Goal: Check status: Check status

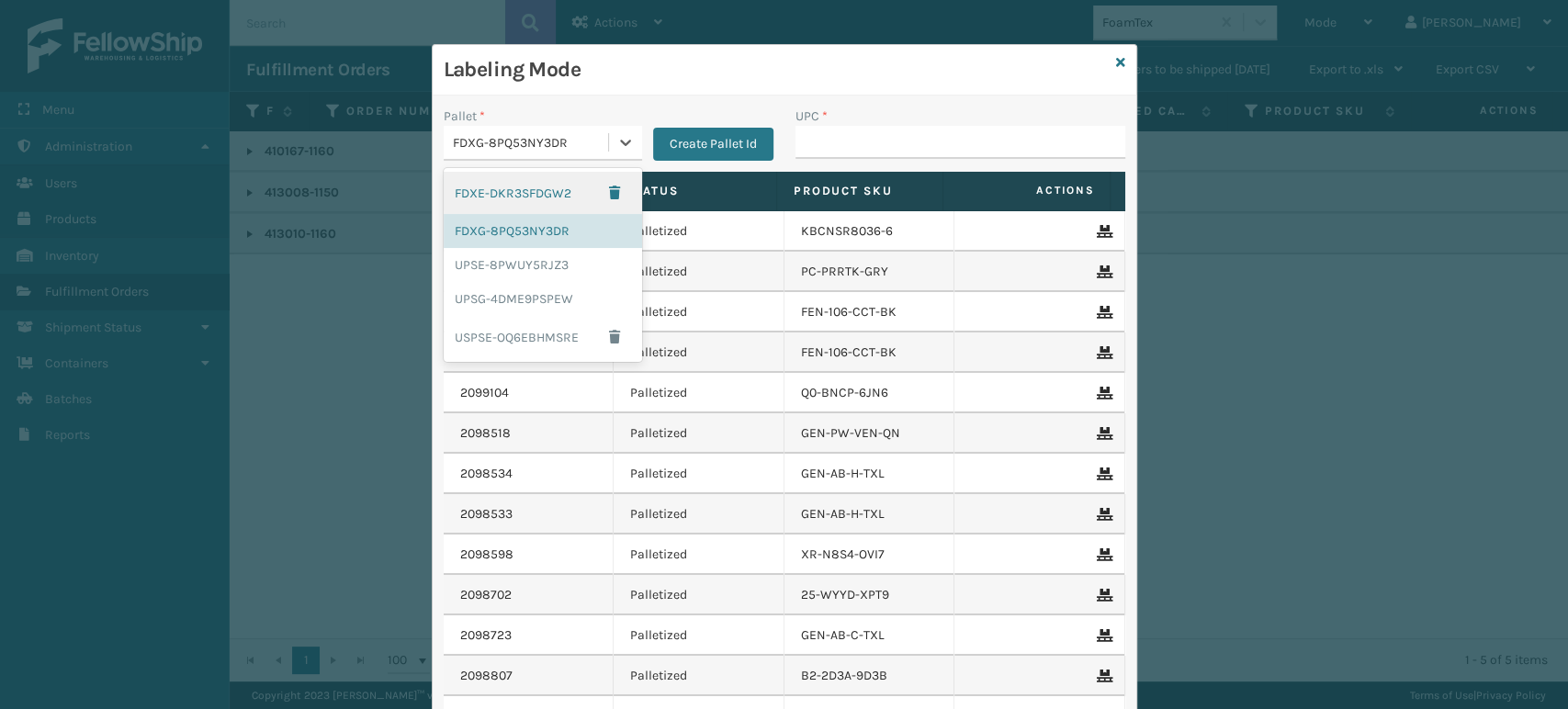
click at [568, 137] on div "FDXG-8PQ53NY3DR" at bounding box center [532, 143] width 157 height 19
click at [513, 306] on div "UPSG-4DME9PSPEW" at bounding box center [542, 299] width 198 height 34
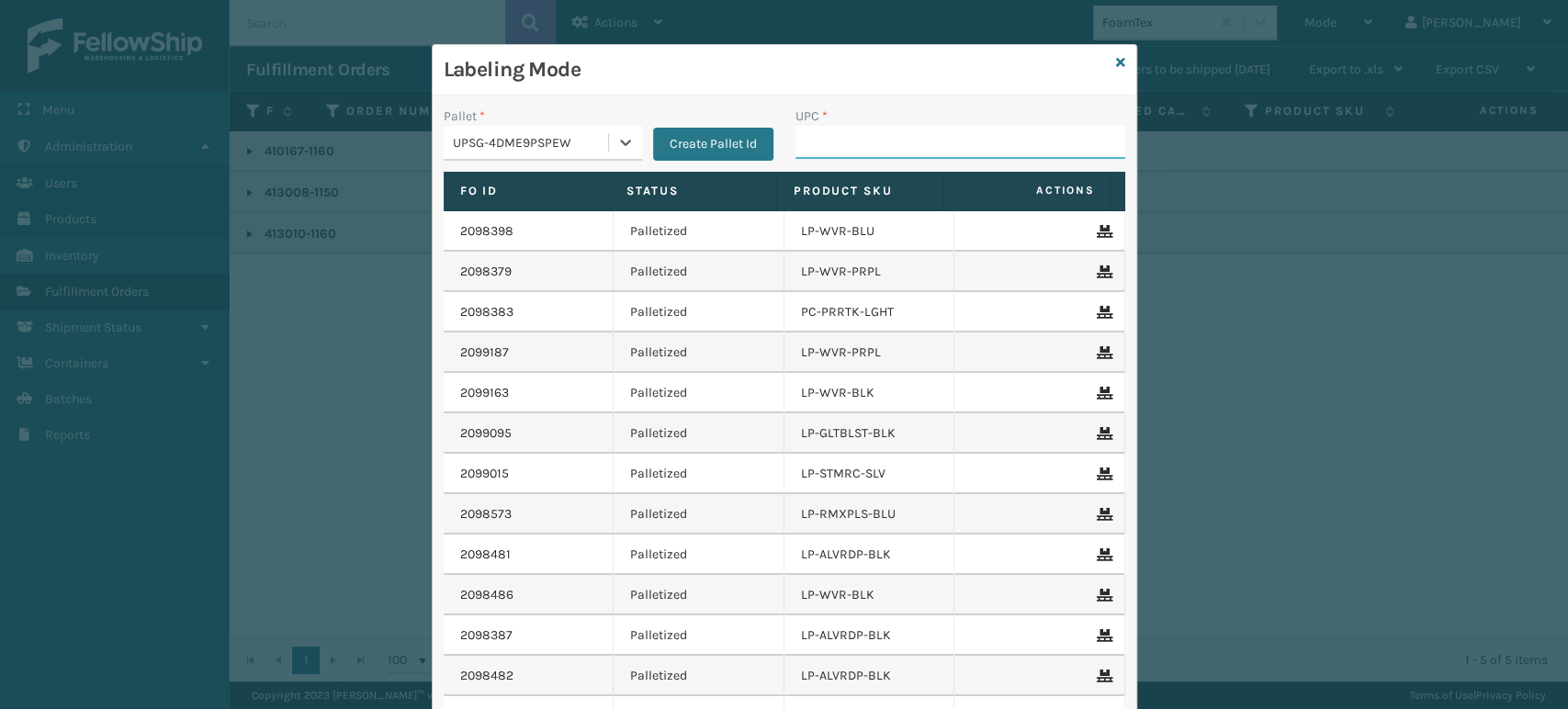
click at [854, 135] on input "UPC *" at bounding box center [959, 142] width 330 height 33
type input "8100909"
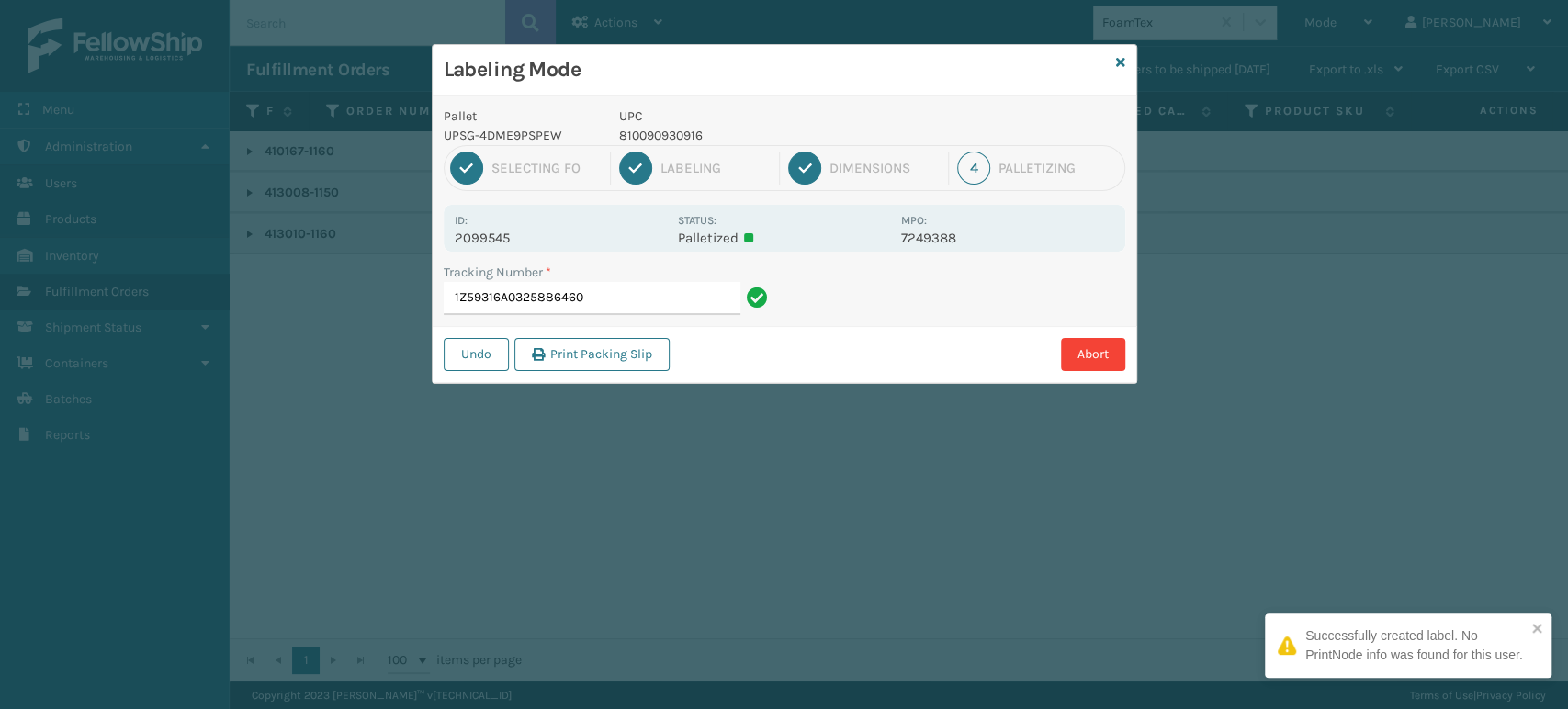
click at [686, 135] on p "810090930916" at bounding box center [754, 135] width 271 height 19
copy p "810090930916"
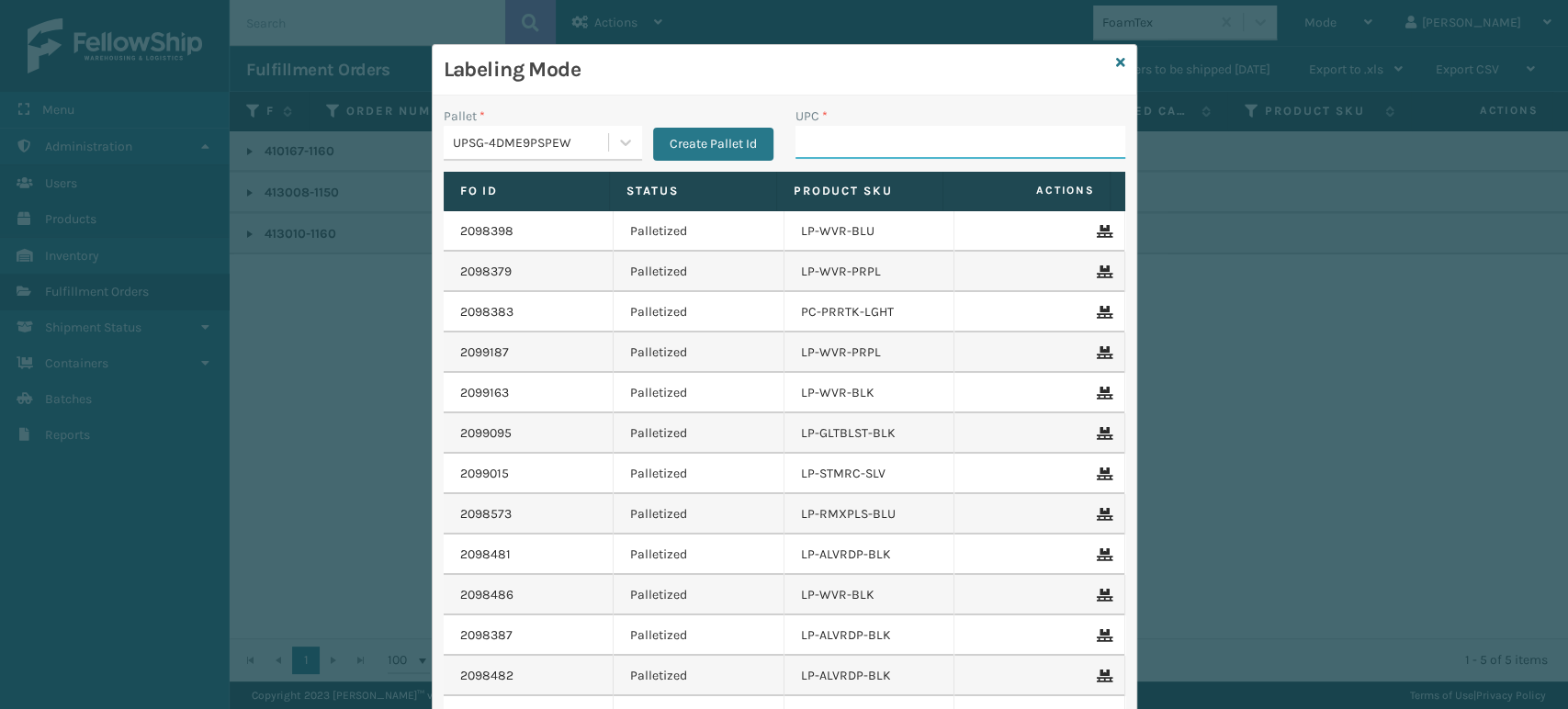
click at [826, 132] on input "UPC *" at bounding box center [959, 142] width 330 height 33
paste input "810090930916"
type input "810090930916"
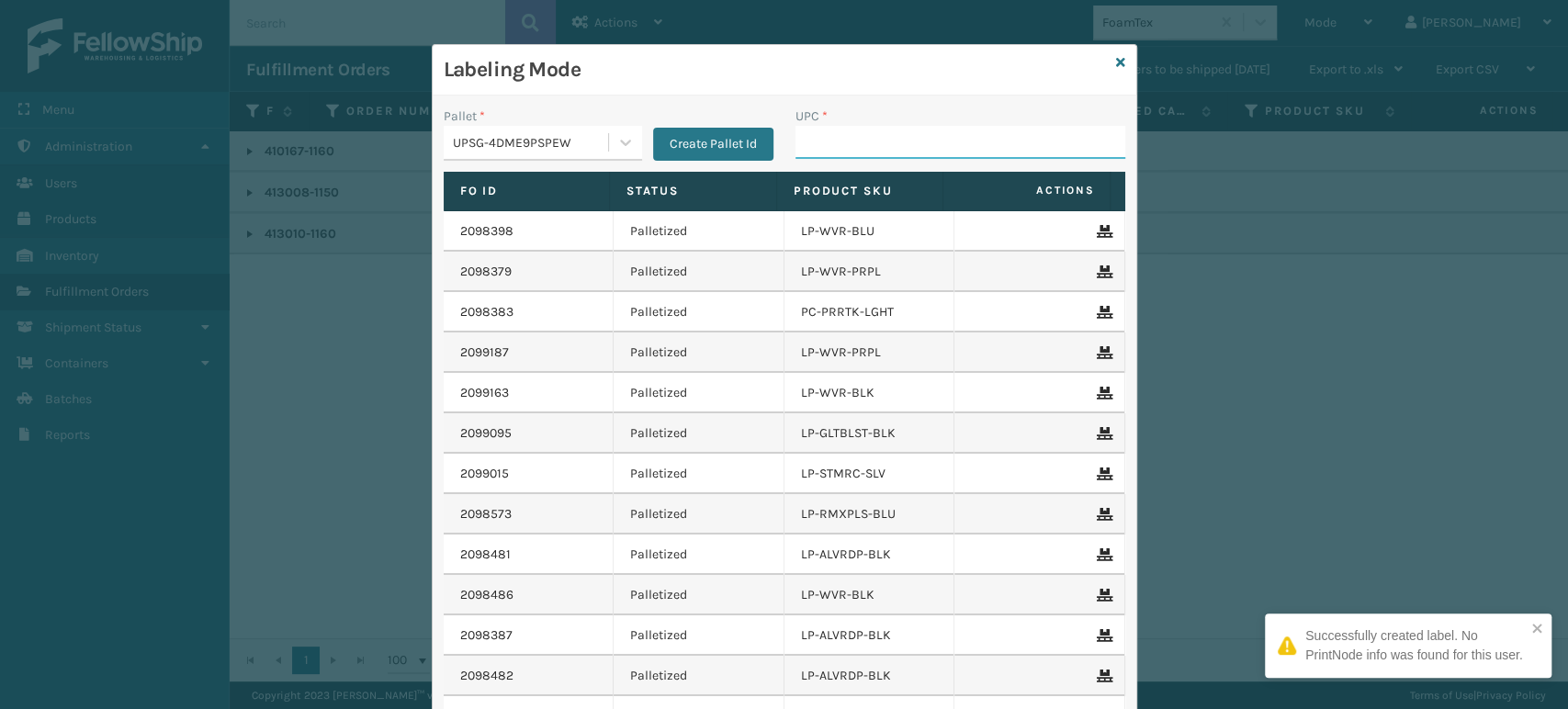
click at [919, 141] on input "UPC *" at bounding box center [959, 142] width 330 height 33
paste input "810090930916"
type input "810090930916"
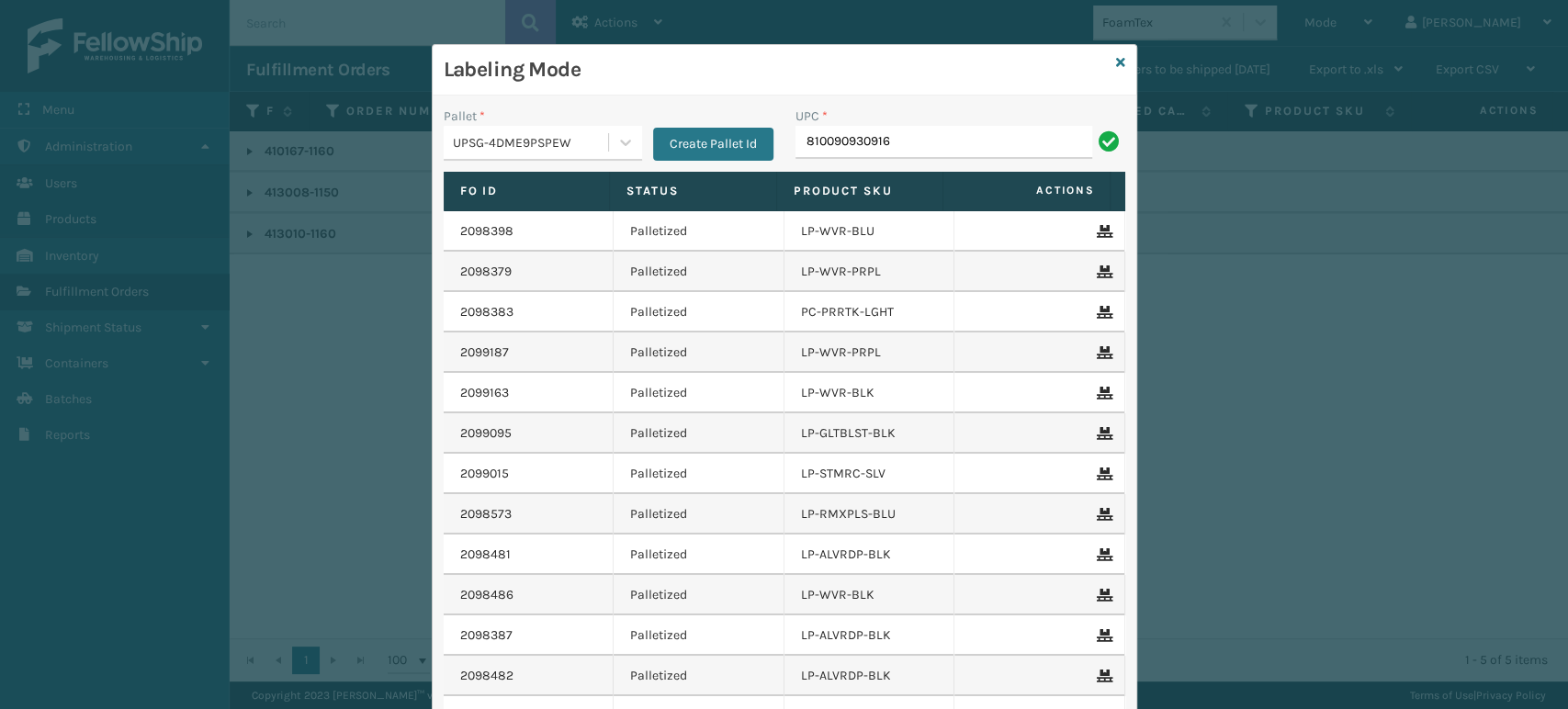
type input "810090930916"
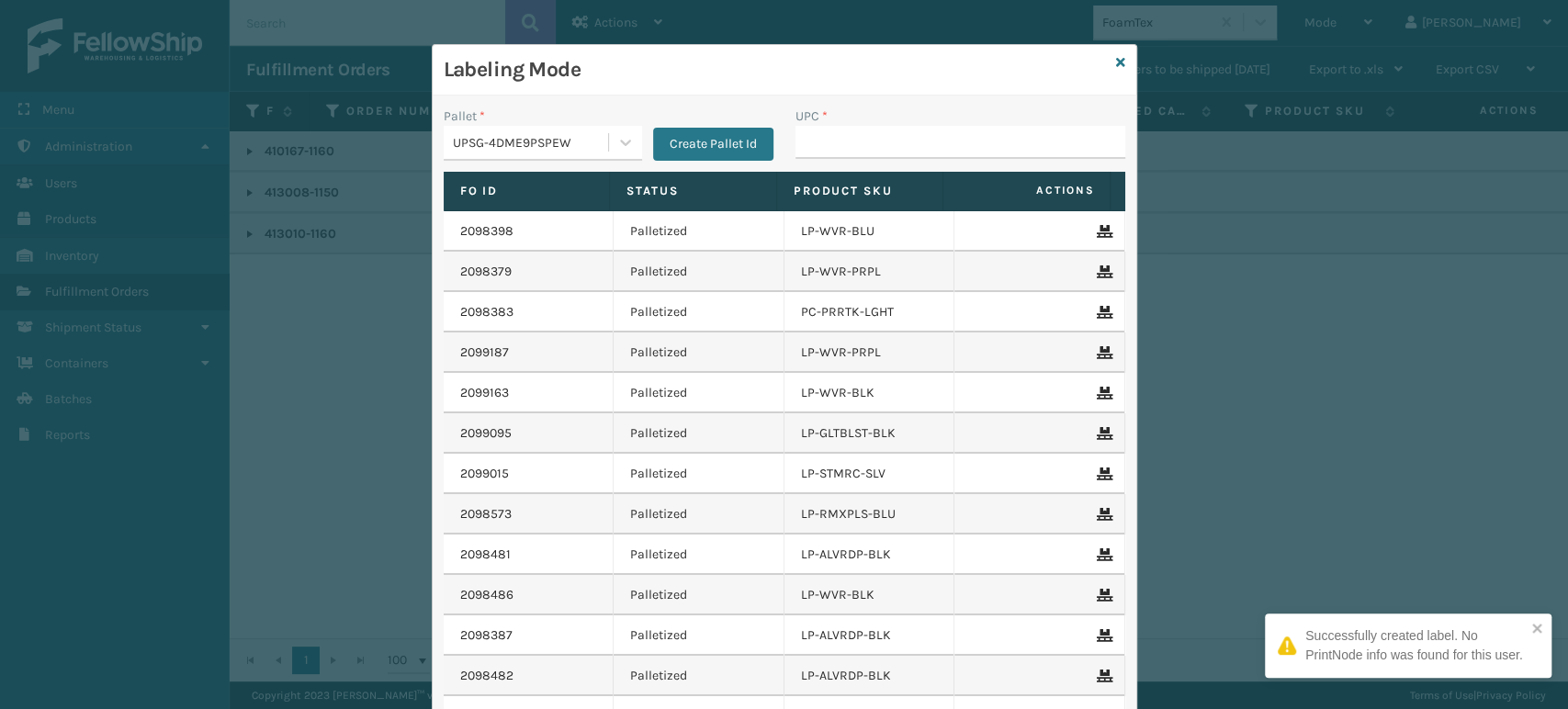
type input "810090930916"
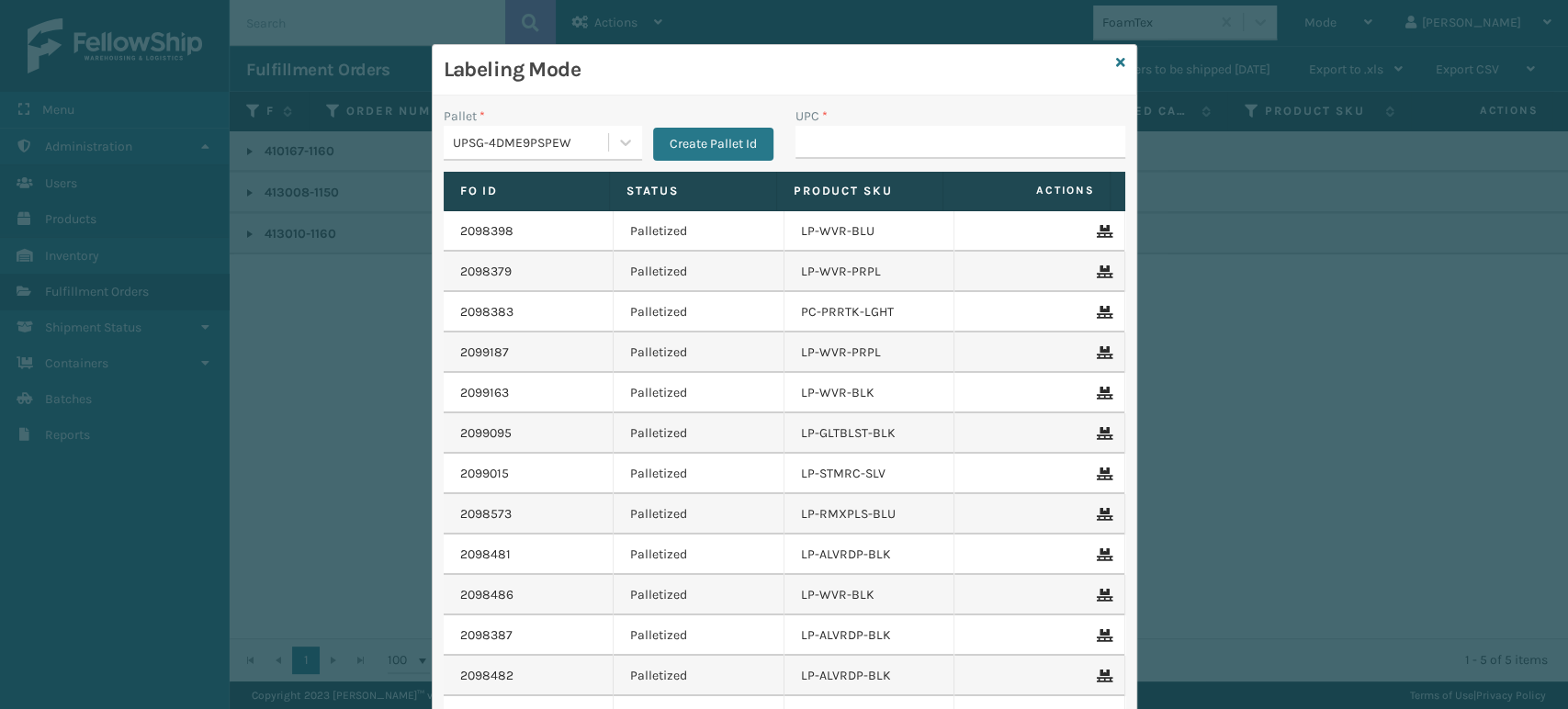
type input "810090930916"
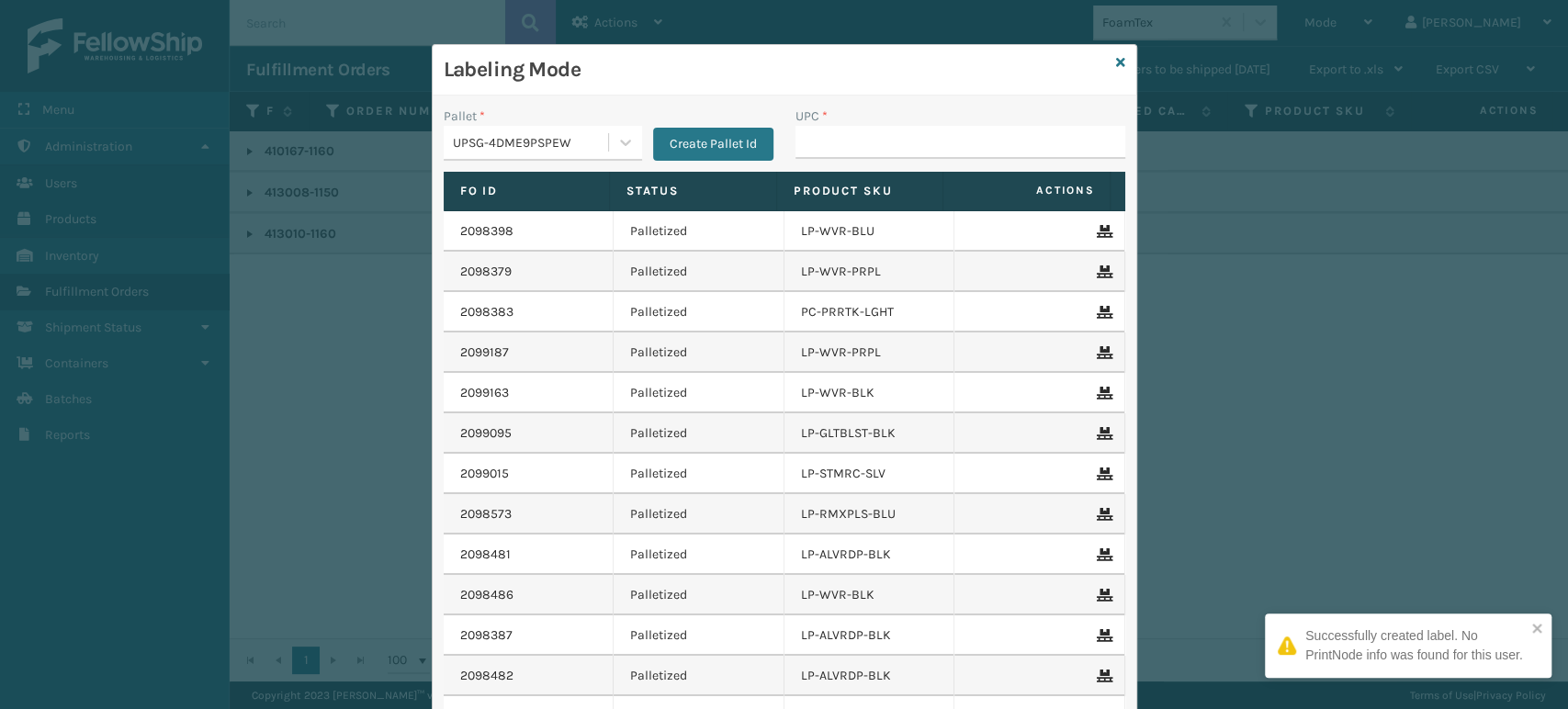
type input "810090930916"
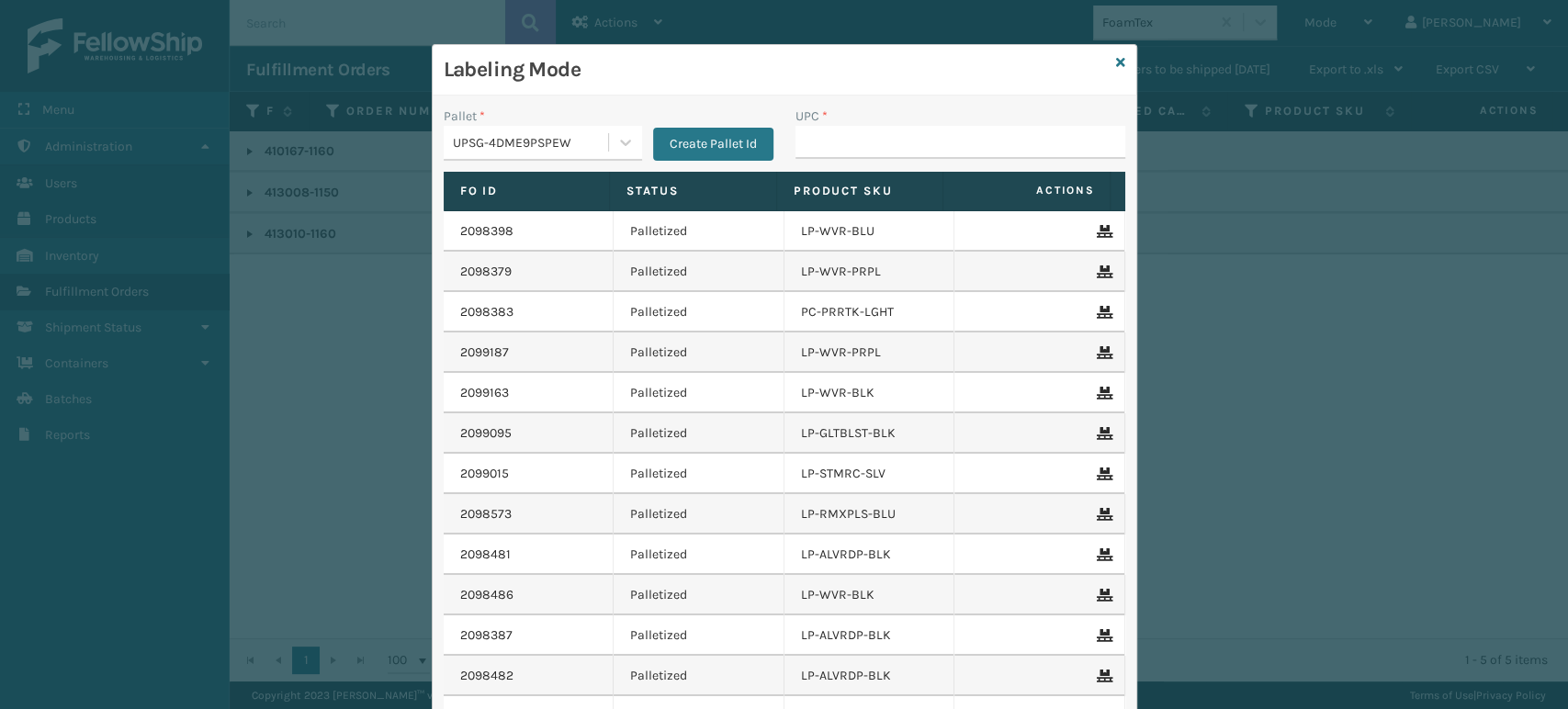
type input "810090930916"
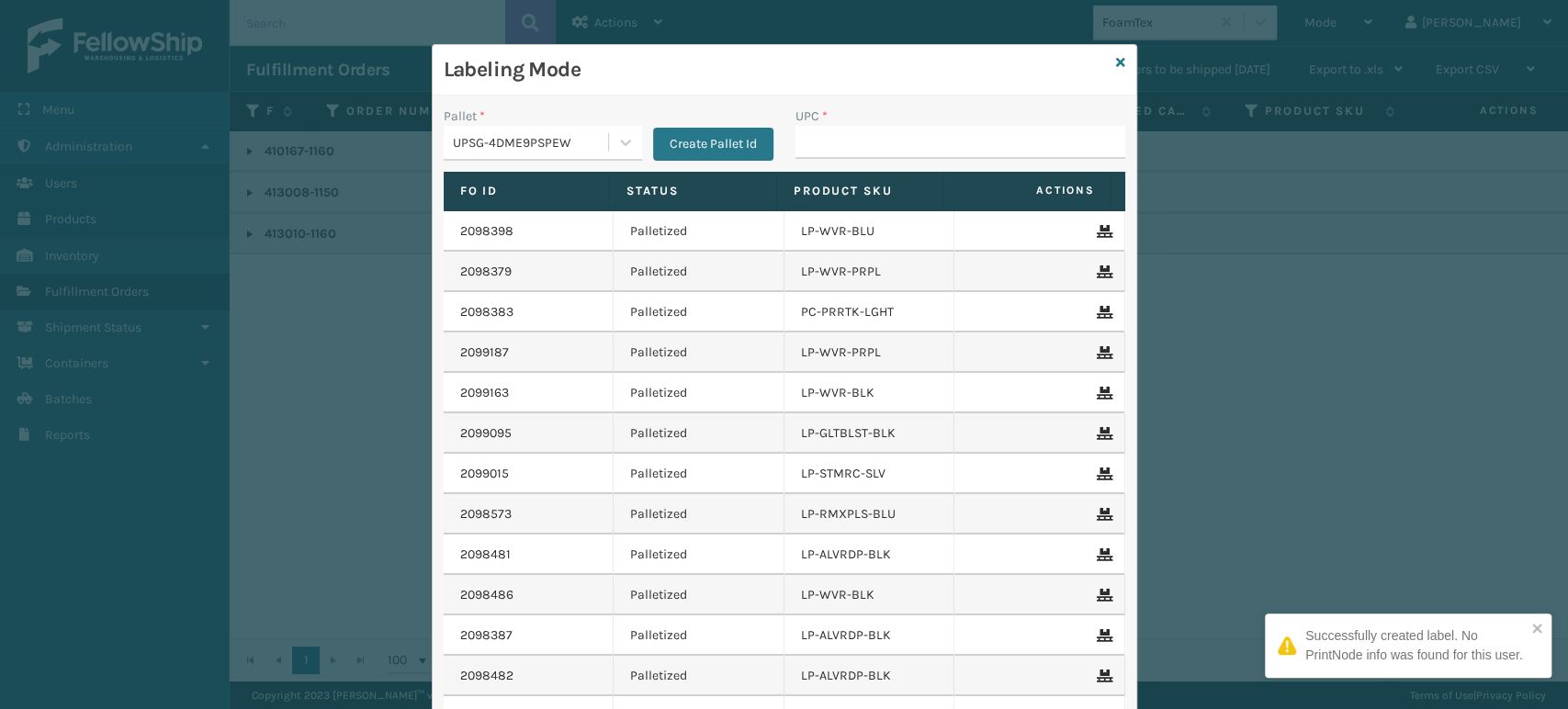
type input "810090930916"
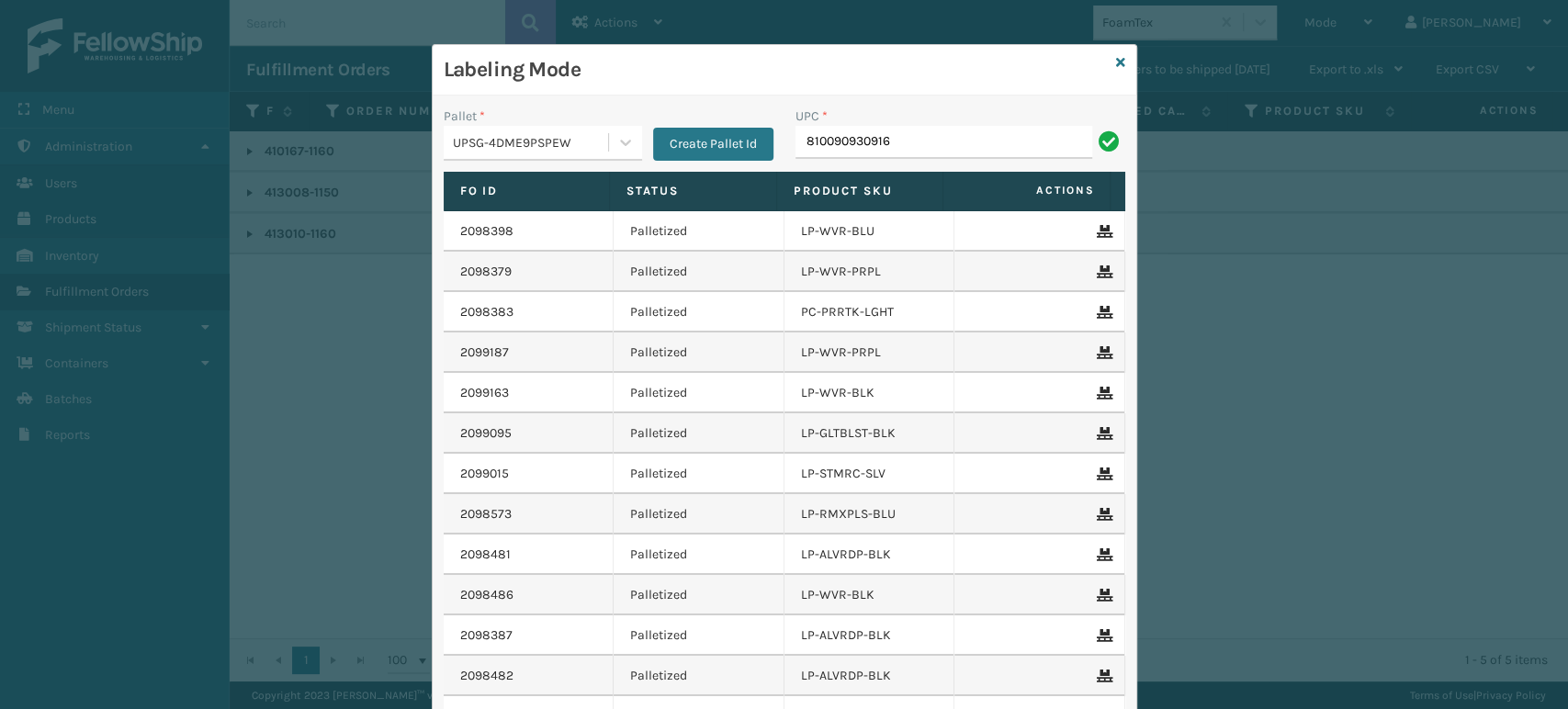
type input "810090930916"
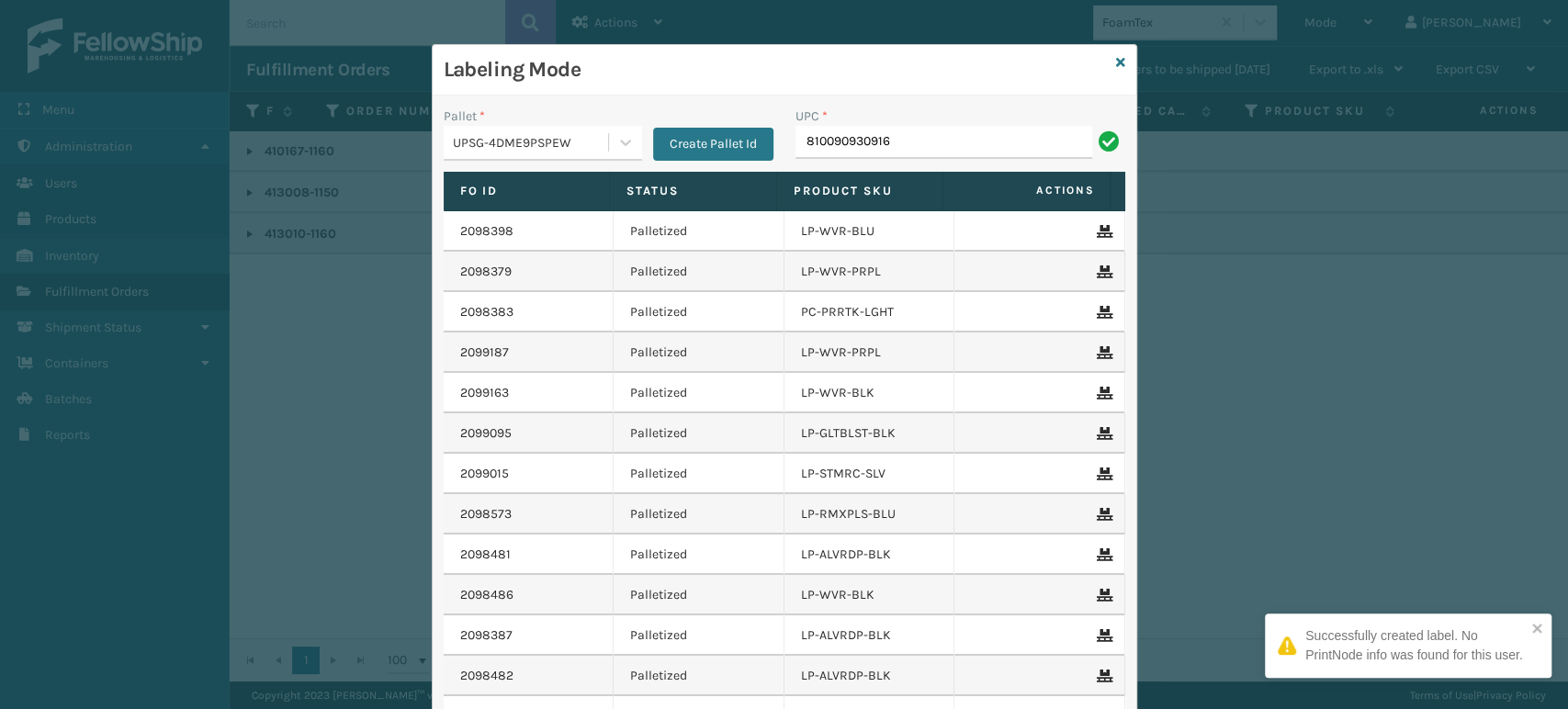
type input "810090930916"
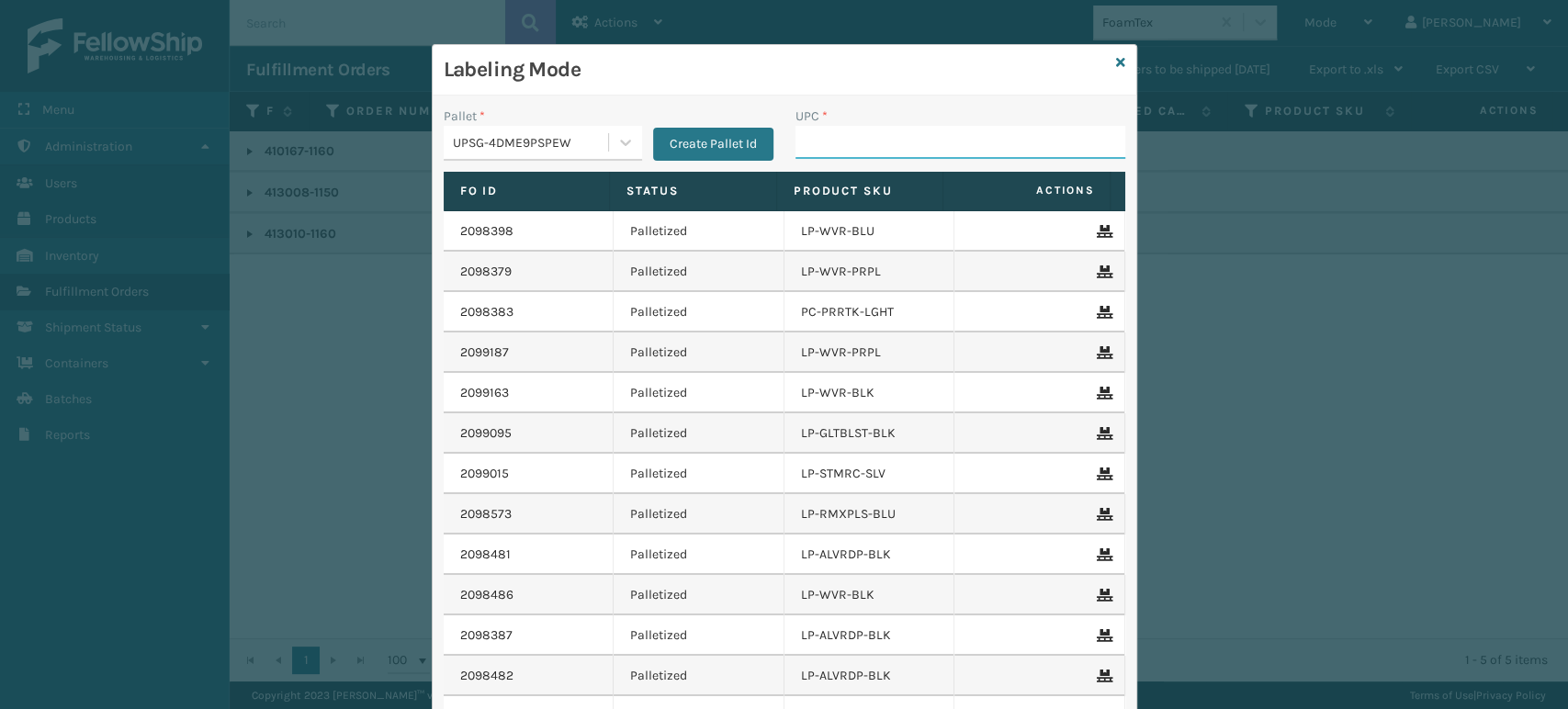
click at [820, 144] on input "UPC *" at bounding box center [959, 142] width 330 height 33
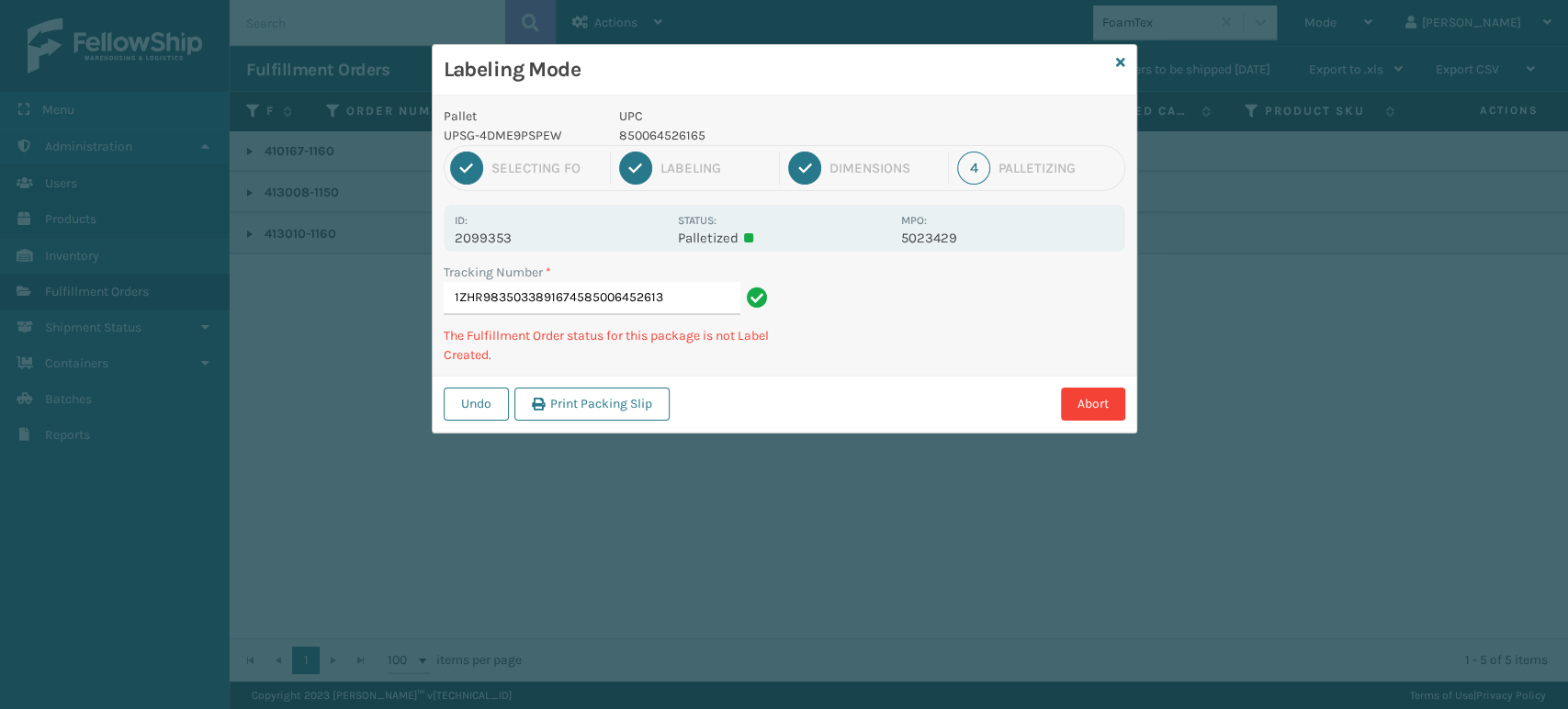
type input "1ZHR98350338916745850064526134"
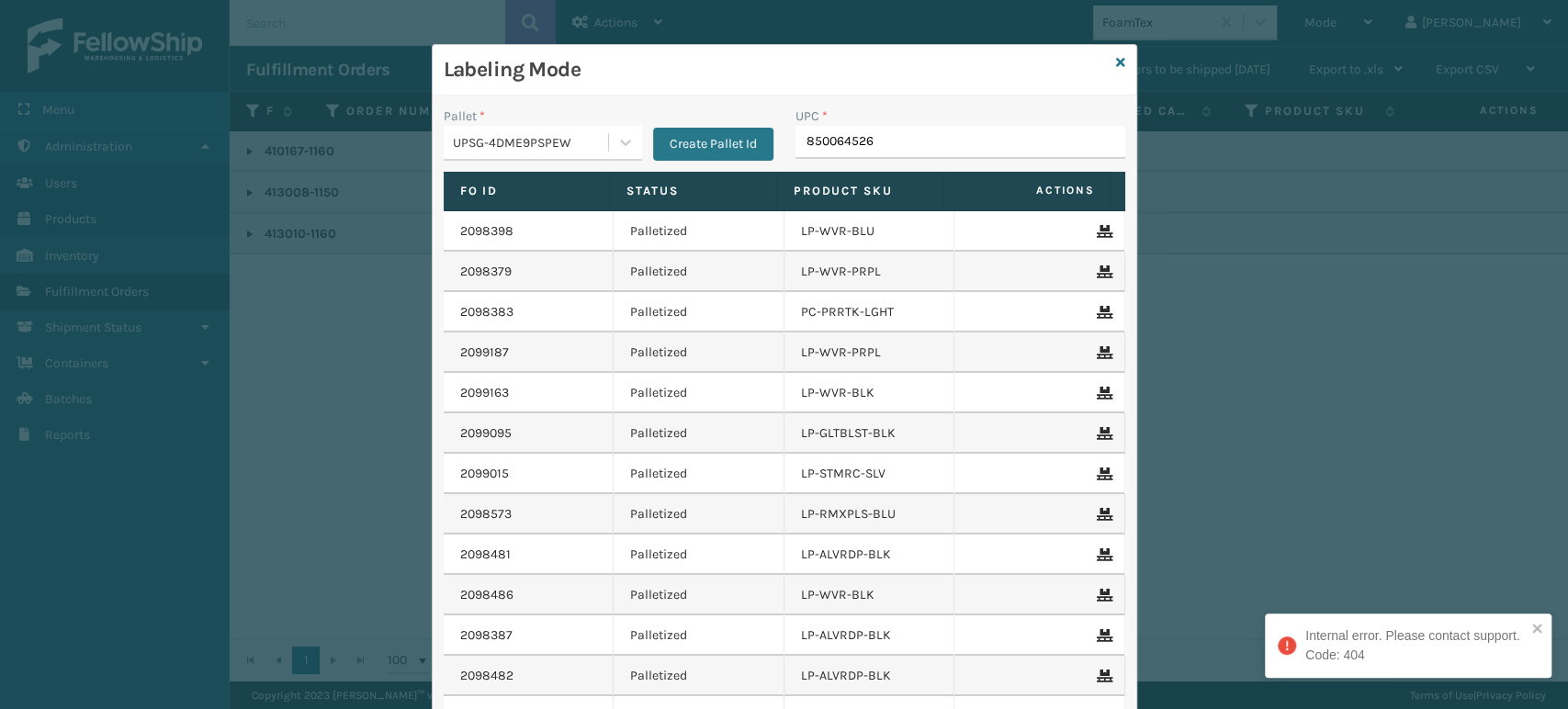
type input "8500645261"
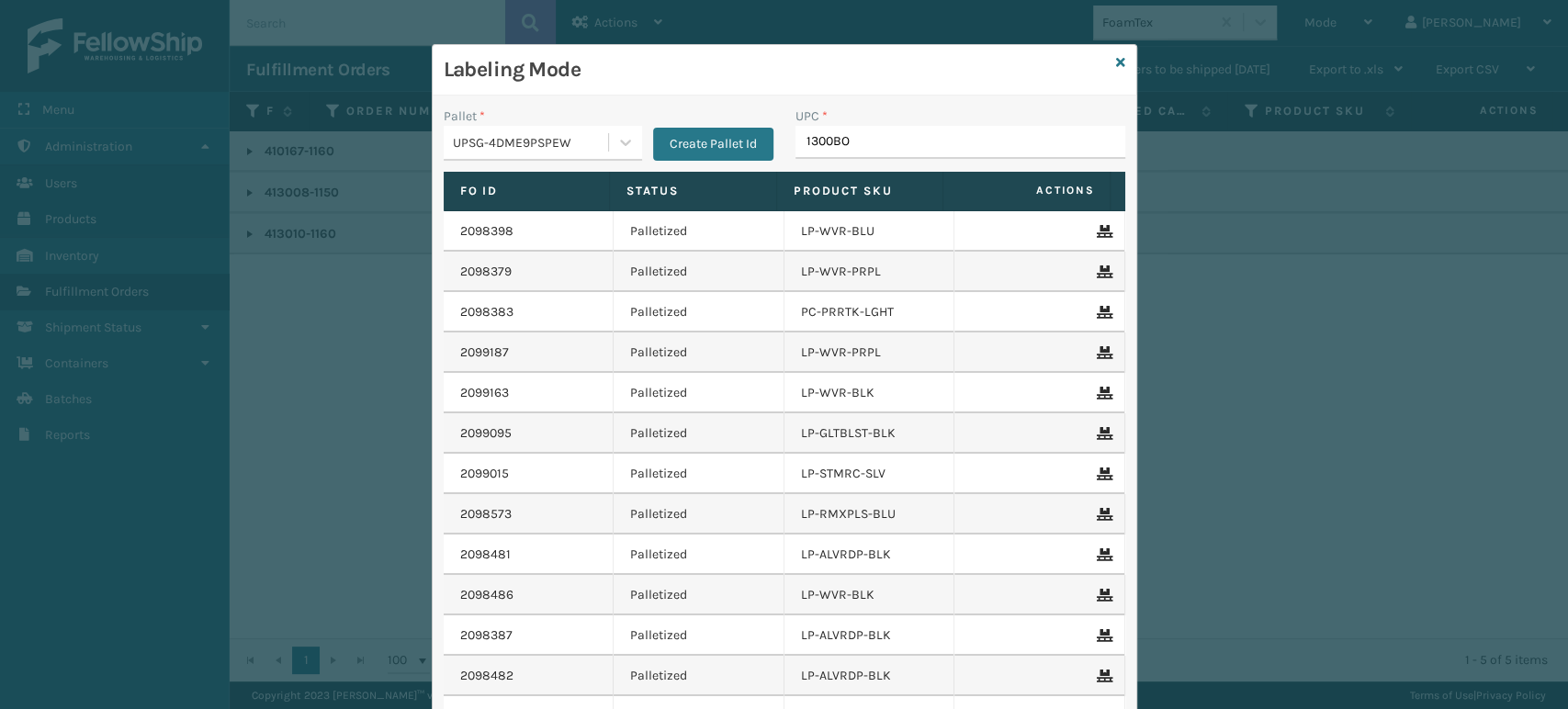
type input "1300BOX"
type input "1300BO"
type input "1717MTW"
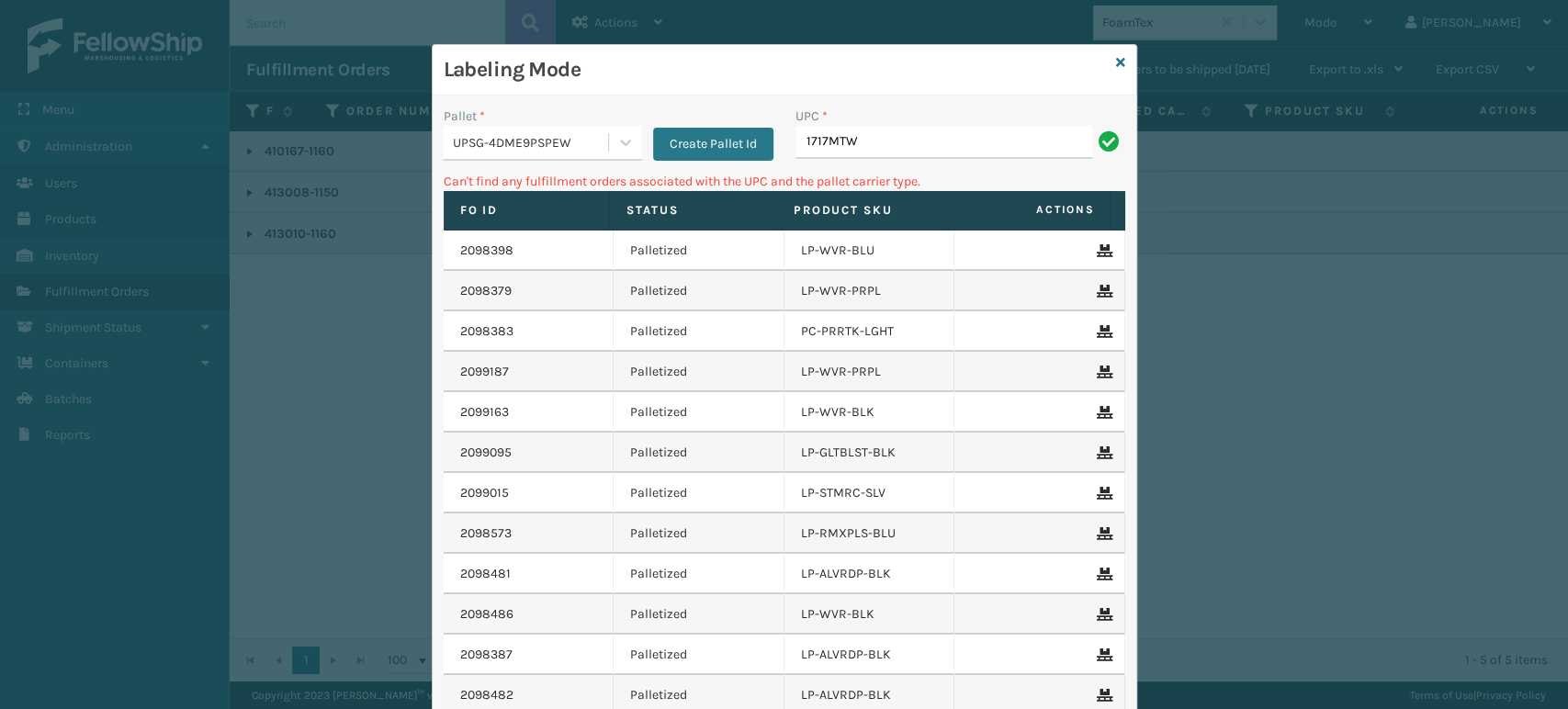
click at [543, 125] on div "UPSG-4DME9PSPEW" at bounding box center [542, 143] width 198 height 35
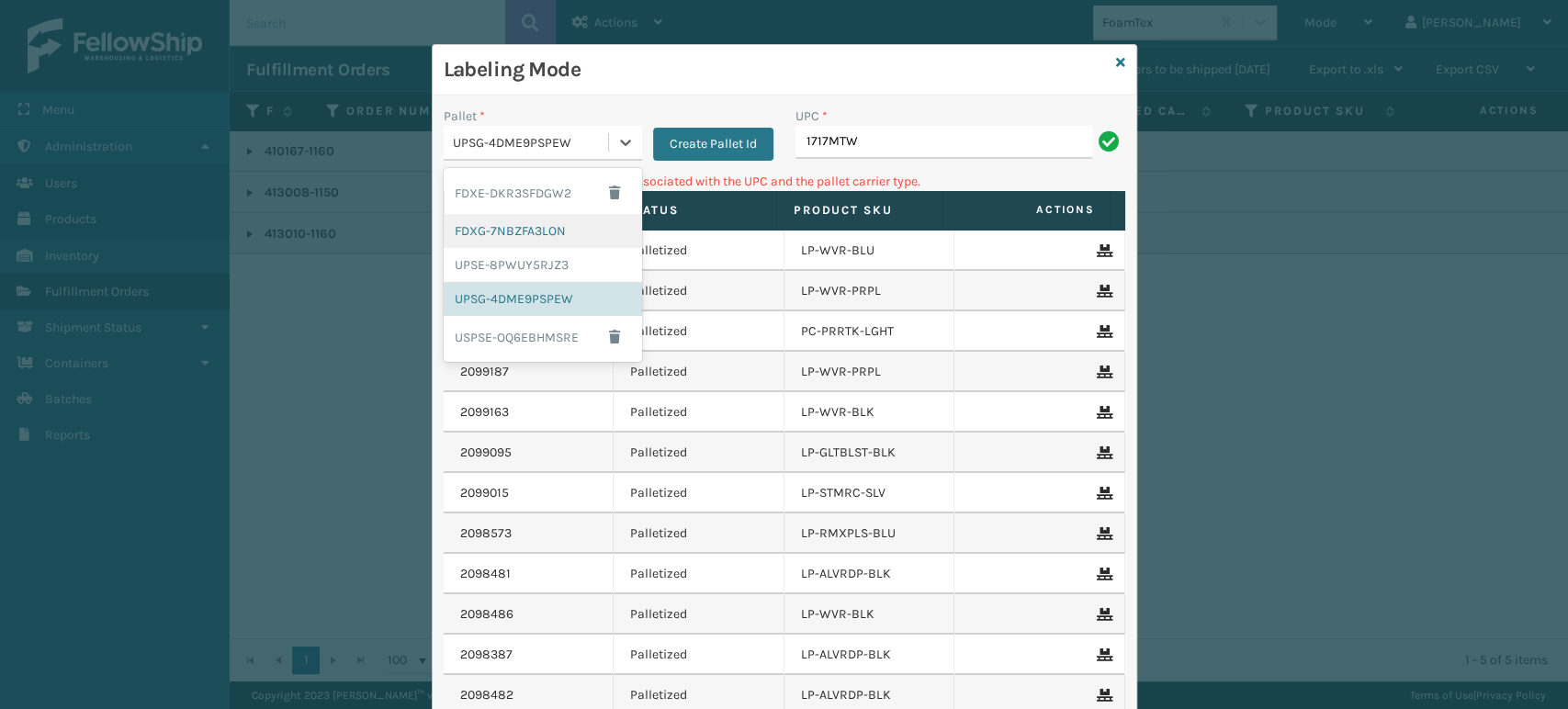
drag, startPoint x: 589, startPoint y: 229, endPoint x: 640, endPoint y: 219, distance: 52.0
click at [590, 229] on div "FDXG-7NBZFA3LON" at bounding box center [542, 230] width 198 height 34
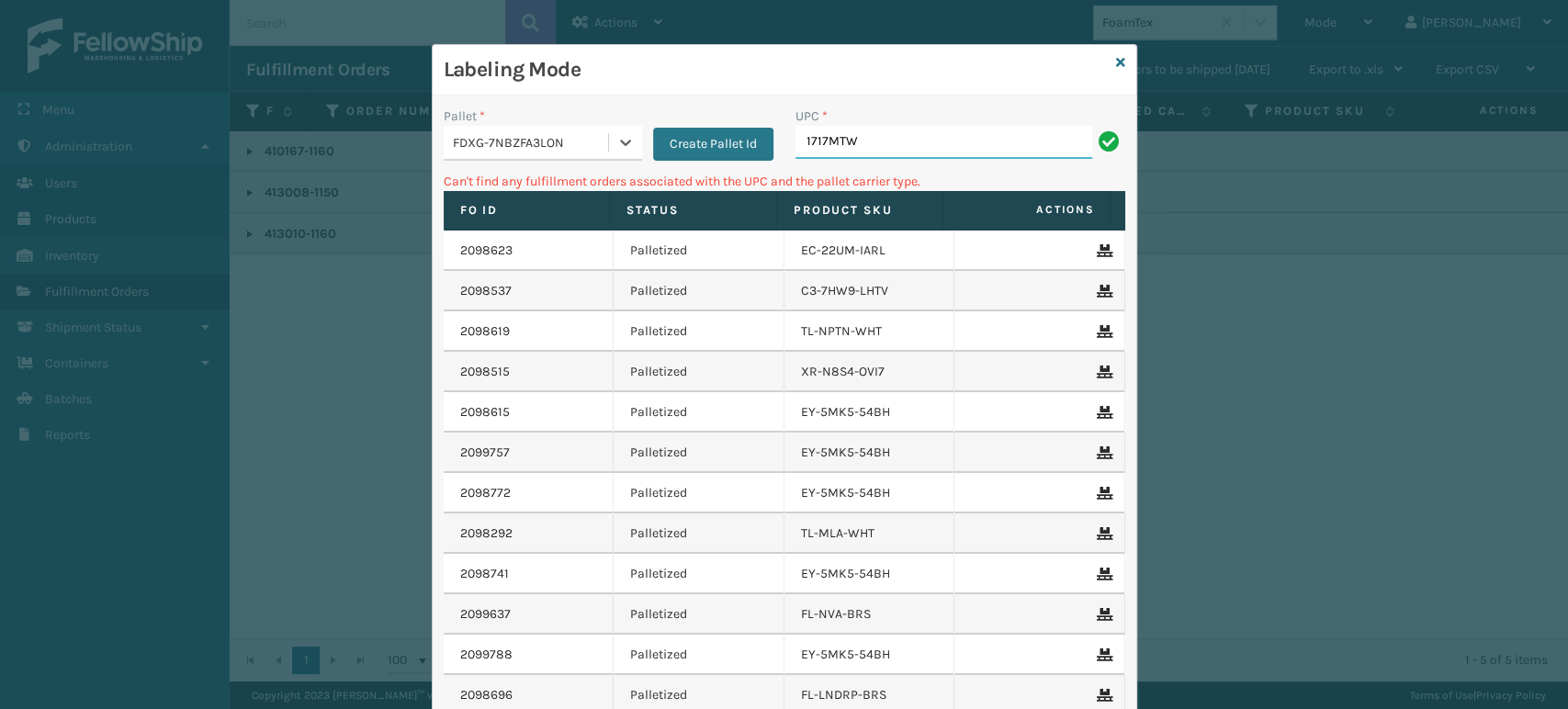
click at [858, 149] on input "1717MTW" at bounding box center [943, 142] width 296 height 33
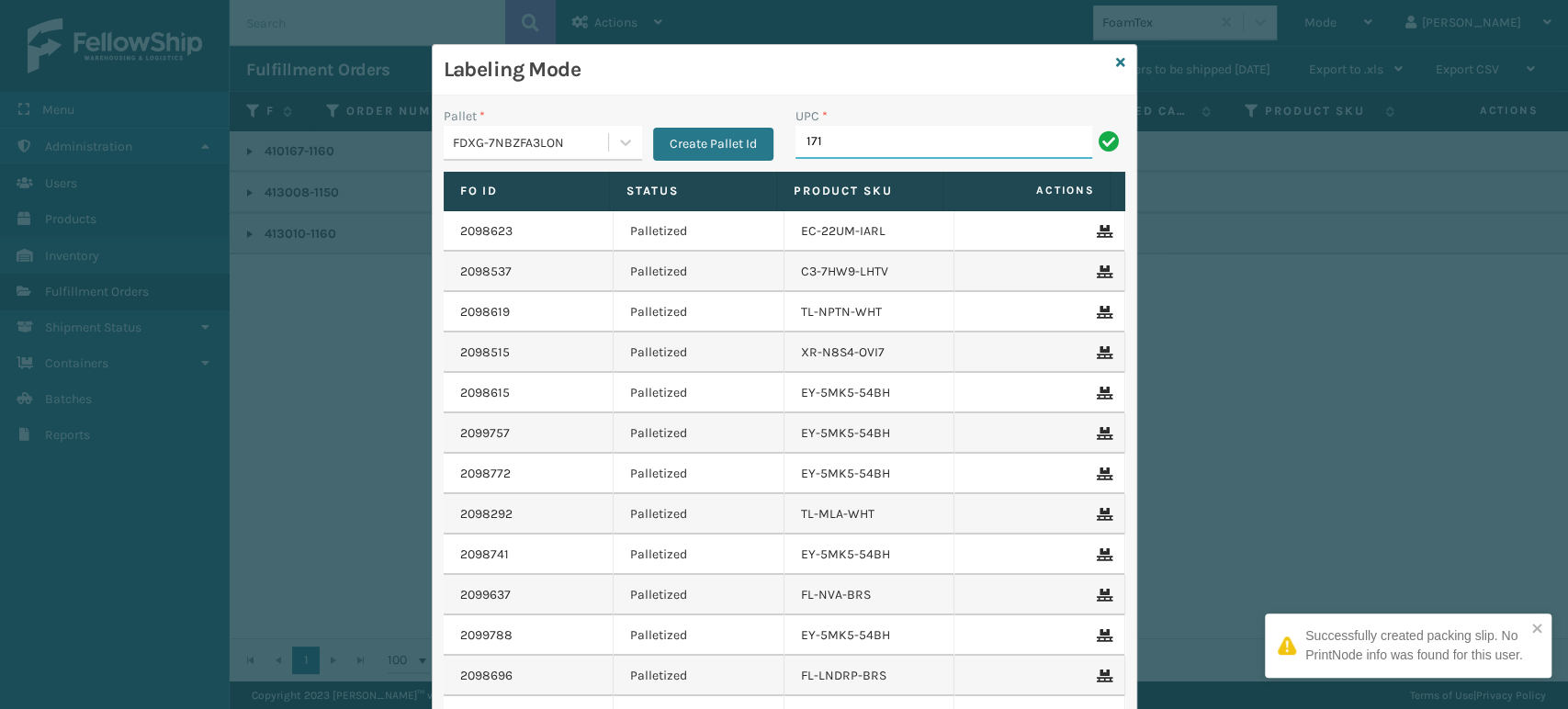
type input "1717MTW"
